Goal: Information Seeking & Learning: Learn about a topic

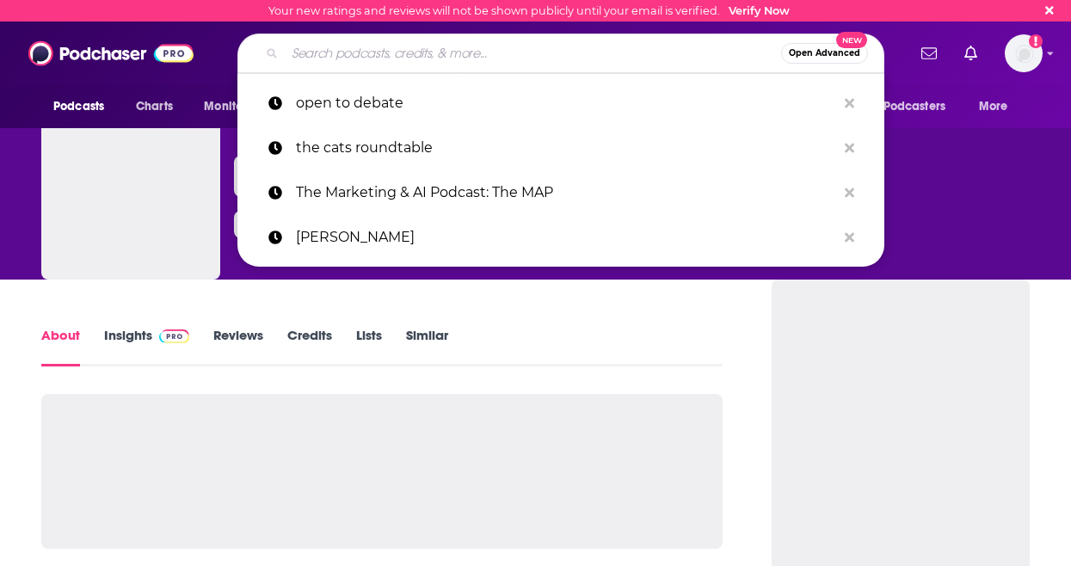
click at [396, 53] on input "Search podcasts, credits, & more..." at bounding box center [533, 54] width 496 height 28
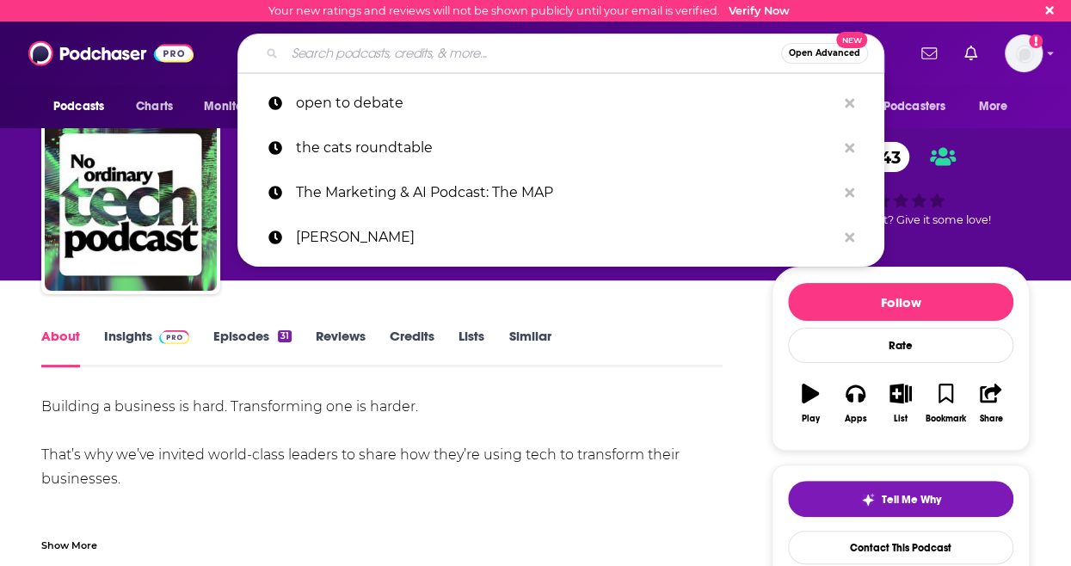
type input "Energy Trade Show Podcast"
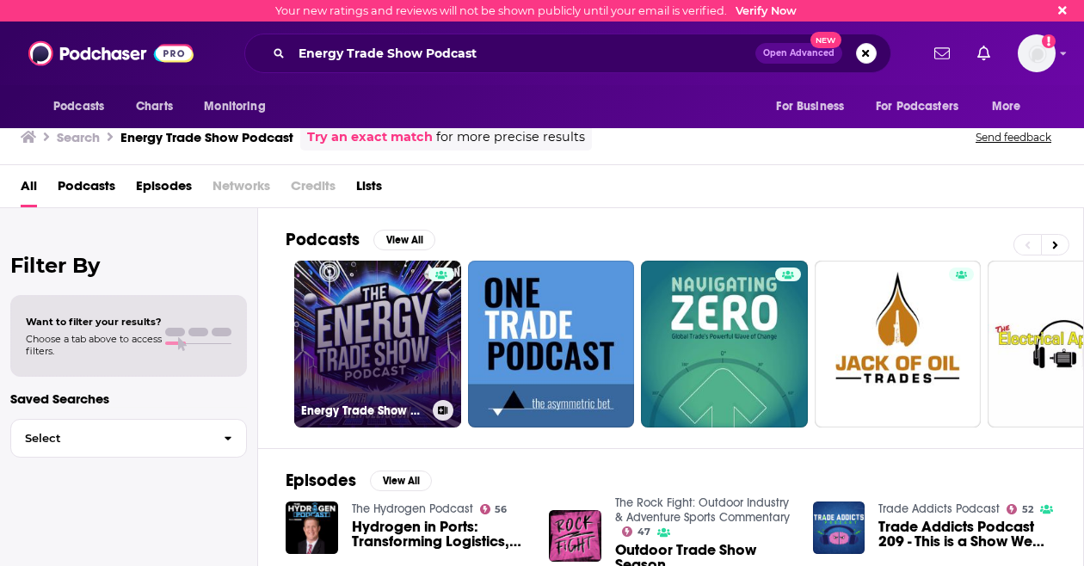
click at [333, 314] on link "Energy Trade Show Podcast" at bounding box center [377, 344] width 167 height 167
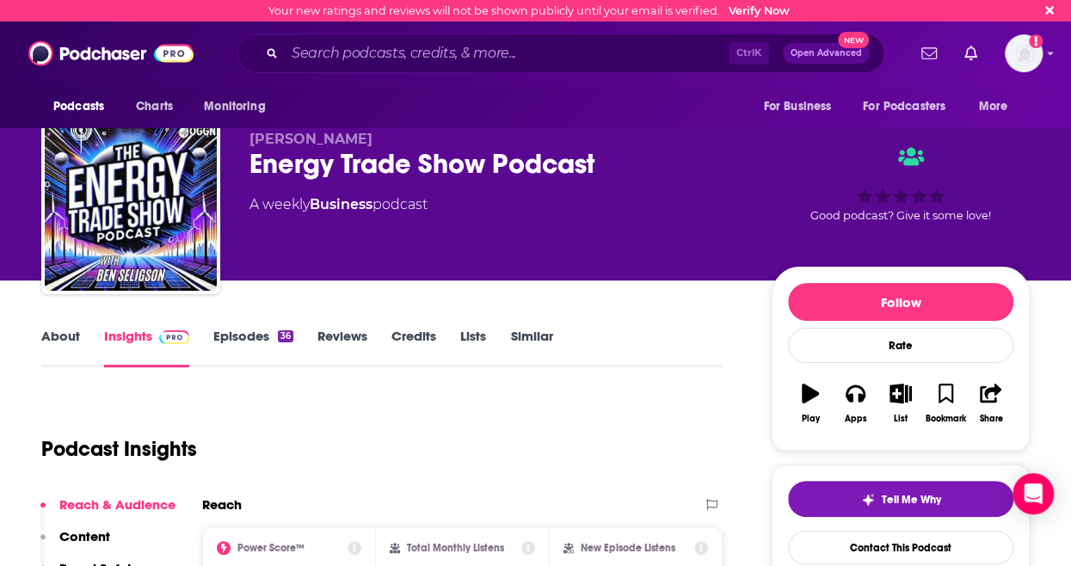
click at [74, 344] on link "About" at bounding box center [60, 348] width 39 height 40
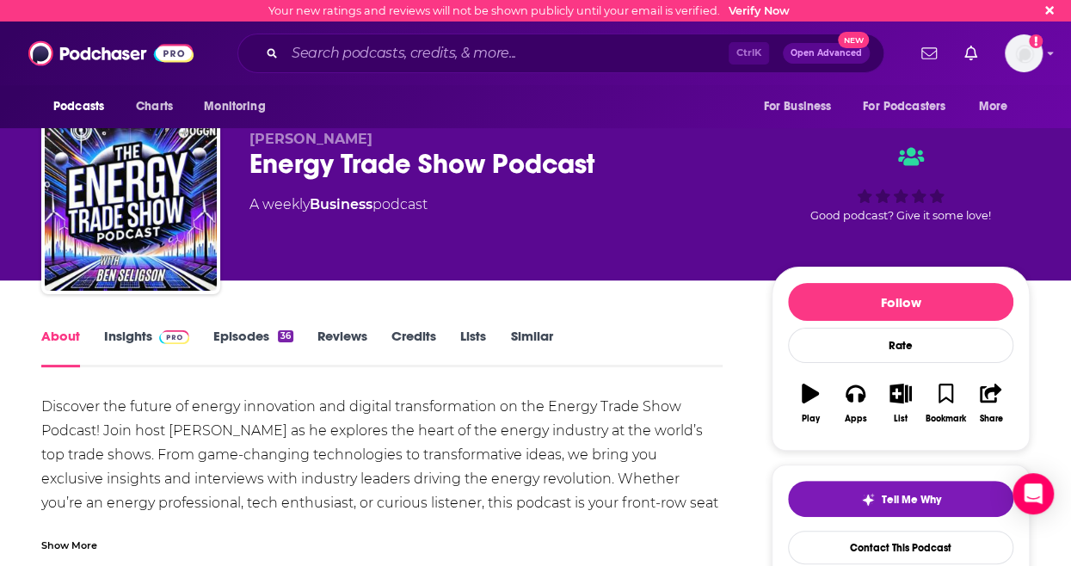
scroll to position [77, 0]
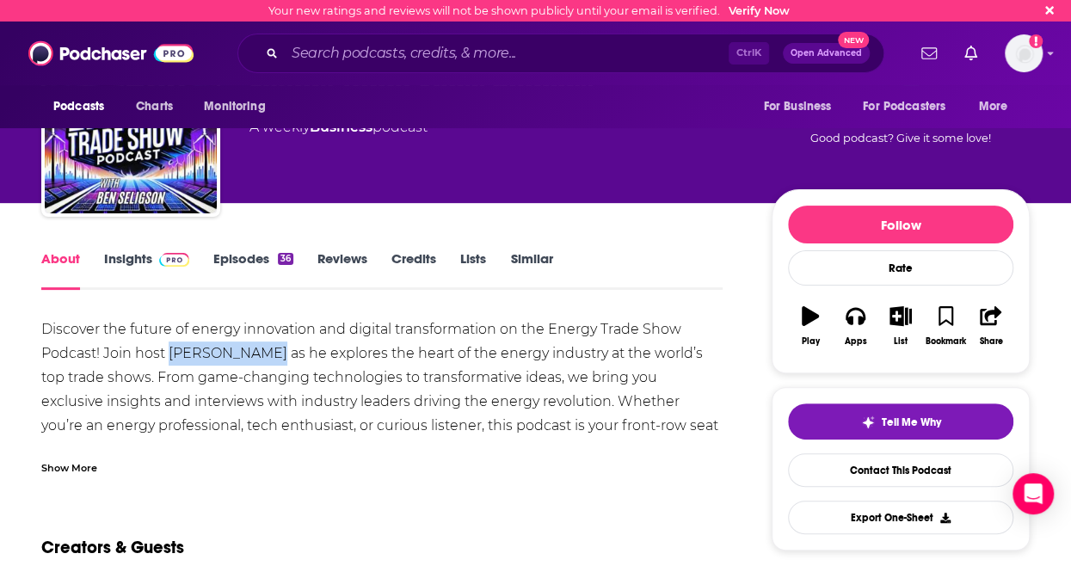
drag, startPoint x: 173, startPoint y: 352, endPoint x: 262, endPoint y: 353, distance: 88.6
click at [262, 353] on div "Discover the future of energy innovation and digital transformation on the Ener…" at bounding box center [381, 401] width 681 height 169
copy div "[PERSON_NAME]"
